Goal: Information Seeking & Learning: Check status

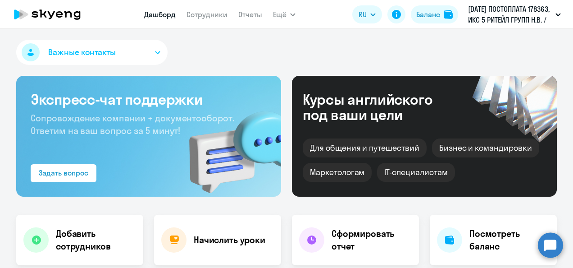
scroll to position [271, 0]
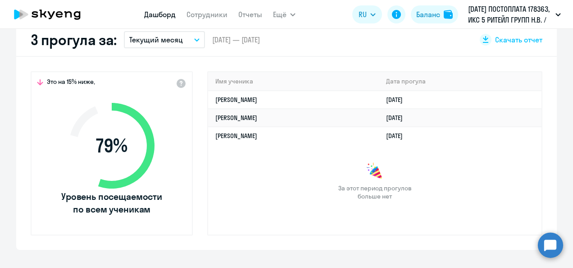
select select "30"
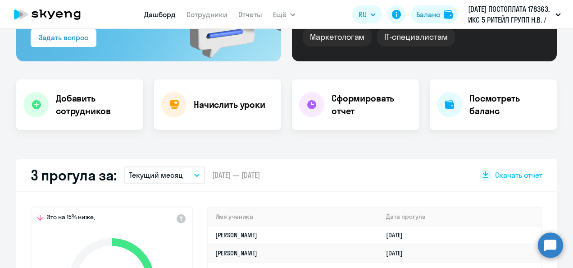
scroll to position [0, 0]
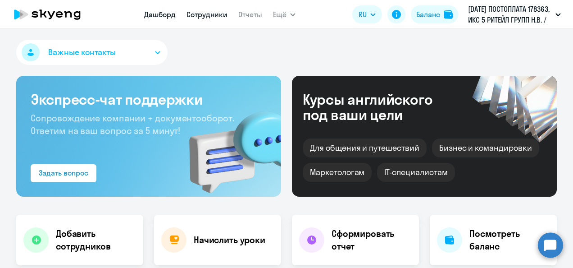
click at [220, 18] on link "Сотрудники" at bounding box center [207, 14] width 41 height 9
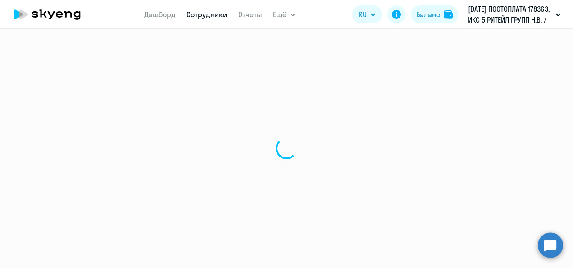
select select "30"
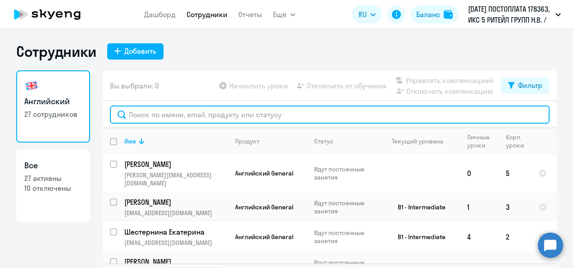
click at [173, 116] on input "text" at bounding box center [330, 114] width 440 height 18
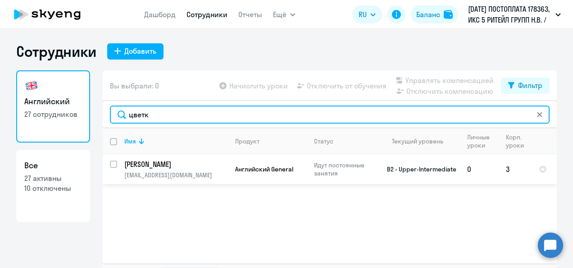
type input "цветк"
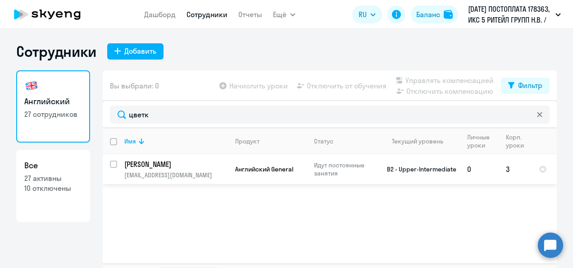
click at [149, 161] on p "[PERSON_NAME]" at bounding box center [175, 164] width 102 height 10
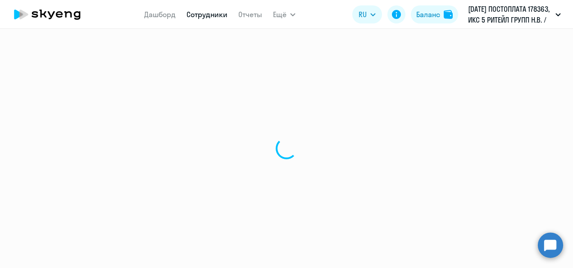
select select "english"
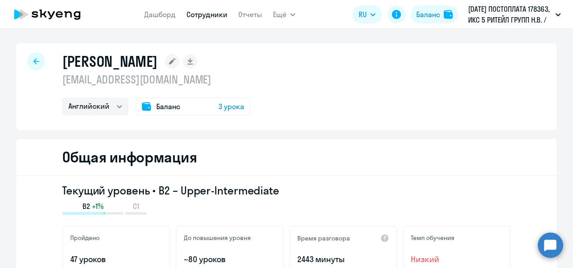
drag, startPoint x: 230, startPoint y: 105, endPoint x: 210, endPoint y: 112, distance: 21.4
click at [210, 112] on div "Баланс 3 урока" at bounding box center [193, 106] width 115 height 18
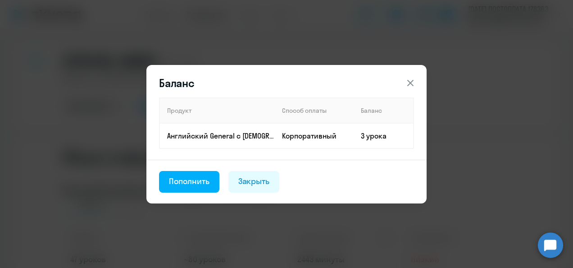
click at [266, 177] on div "Закрыть" at bounding box center [255, 181] width 32 height 12
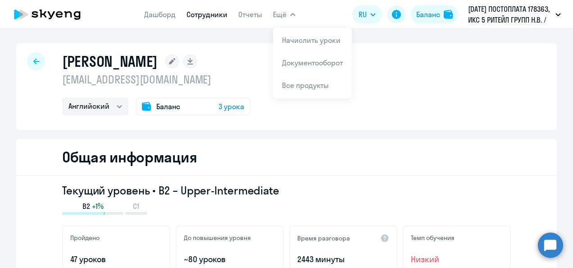
click at [283, 16] on span "Ещё" at bounding box center [280, 14] width 14 height 11
click at [283, 14] on span "Ещё" at bounding box center [280, 14] width 14 height 11
click at [291, 41] on link "Начислить уроки" at bounding box center [311, 40] width 59 height 9
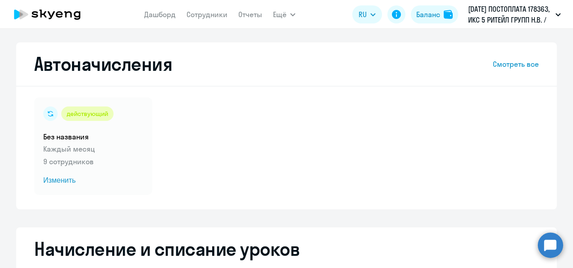
select select "10"
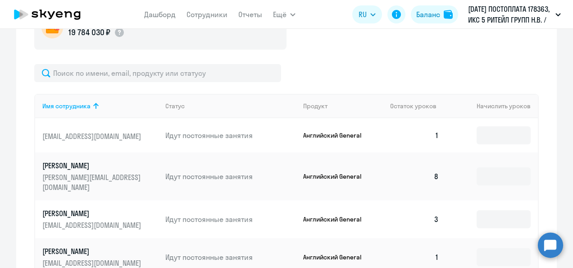
scroll to position [316, 0]
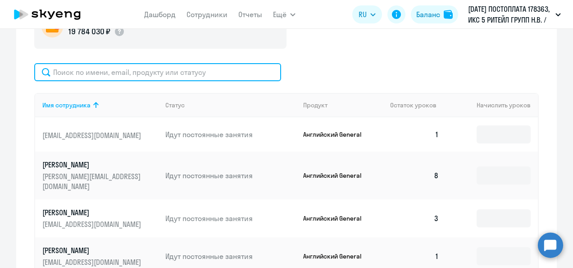
click at [111, 75] on input "text" at bounding box center [157, 72] width 247 height 18
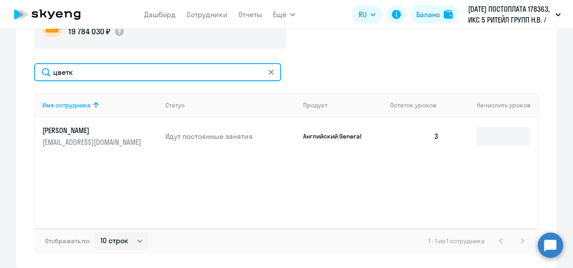
type input "цветк"
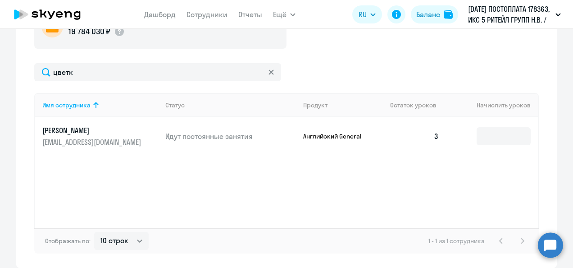
click at [94, 128] on p "[PERSON_NAME]" at bounding box center [92, 130] width 101 height 10
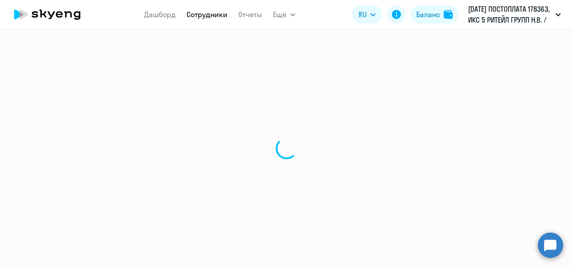
select select "english"
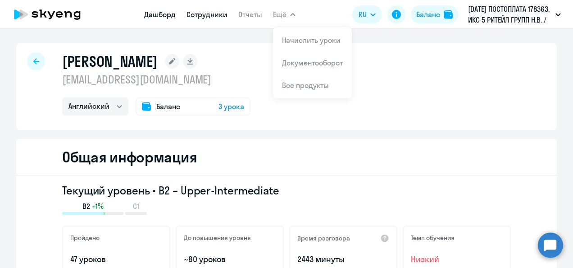
click at [165, 13] on link "Дашборд" at bounding box center [160, 14] width 32 height 9
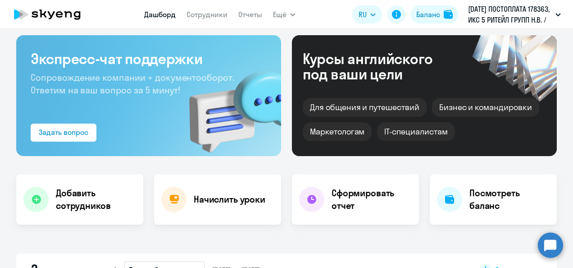
scroll to position [90, 0]
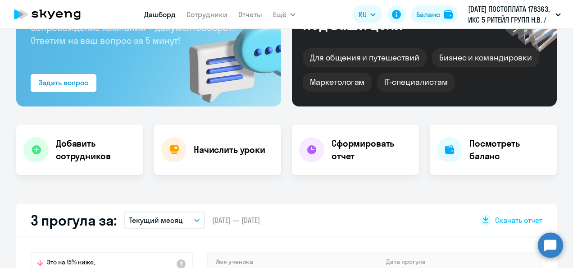
select select "30"
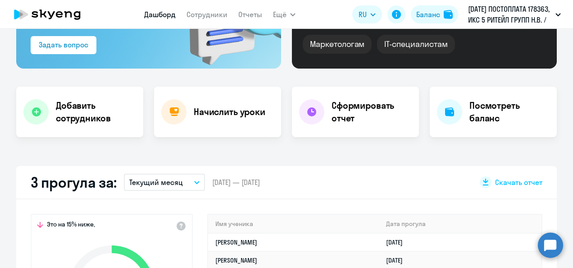
scroll to position [0, 0]
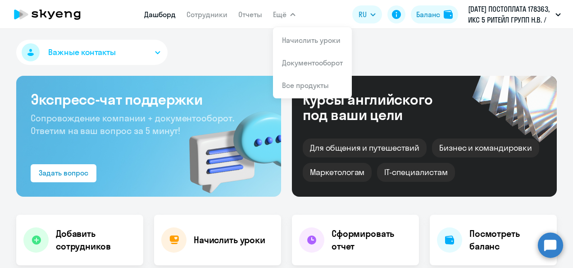
click at [174, 37] on div "Важные контакты Экспресс-чат поддержки Сопровождение компании + документооборот…" at bounding box center [286, 148] width 573 height 239
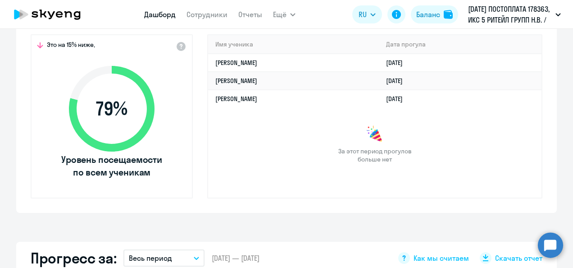
scroll to position [316, 0]
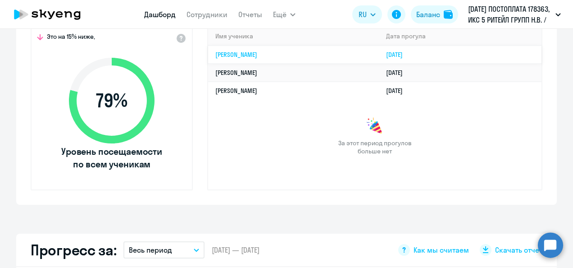
click at [252, 57] on link "[PERSON_NAME]" at bounding box center [237, 54] width 42 height 8
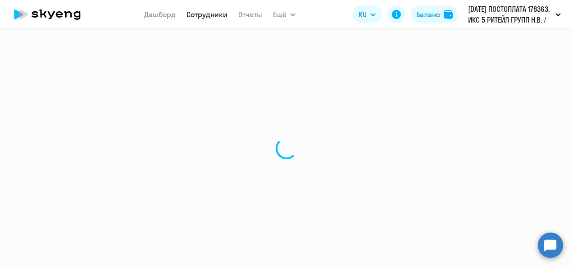
select select "english"
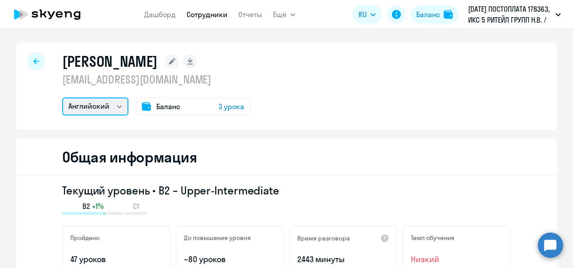
click at [118, 106] on select "Английский" at bounding box center [95, 106] width 66 height 18
click at [205, 87] on div "[PERSON_NAME] [EMAIL_ADDRESS][DOMAIN_NAME] Английский Баланс 3 урока" at bounding box center [156, 83] width 188 height 63
click at [173, 108] on span "Баланс" at bounding box center [168, 106] width 24 height 11
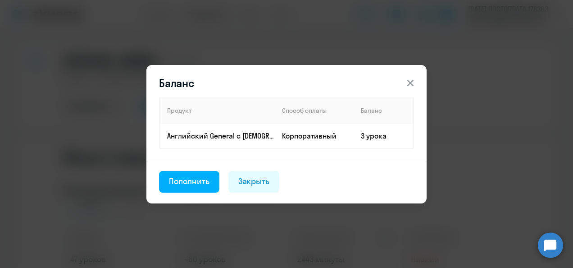
click at [412, 80] on icon at bounding box center [410, 83] width 11 height 11
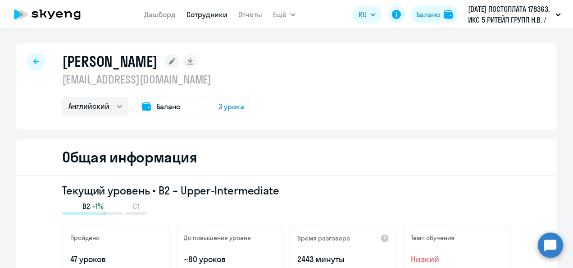
click at [418, 62] on div "[PERSON_NAME] [EMAIL_ADDRESS][DOMAIN_NAME] Английский Баланс 3 урока" at bounding box center [286, 86] width 541 height 87
